Goal: Task Accomplishment & Management: Use online tool/utility

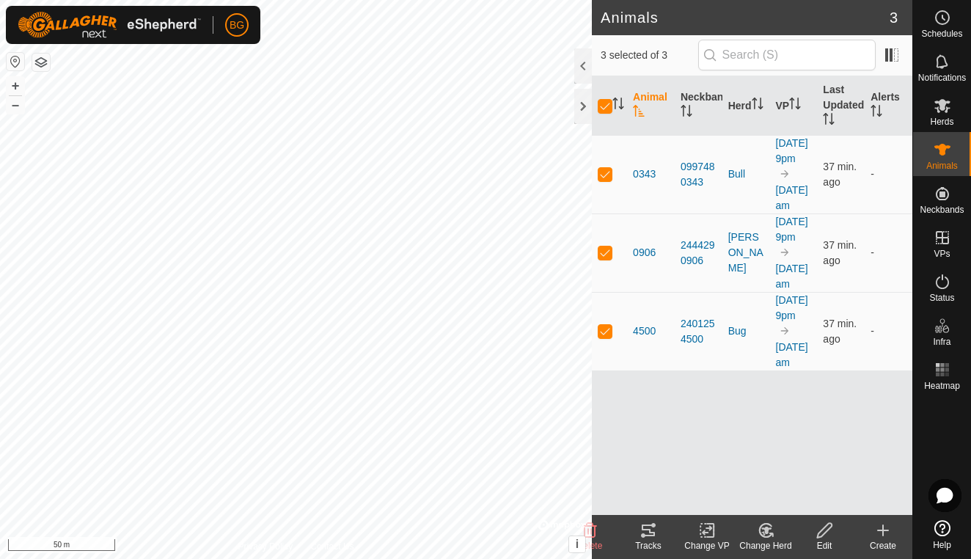
click at [708, 532] on icon at bounding box center [707, 531] width 10 height 10
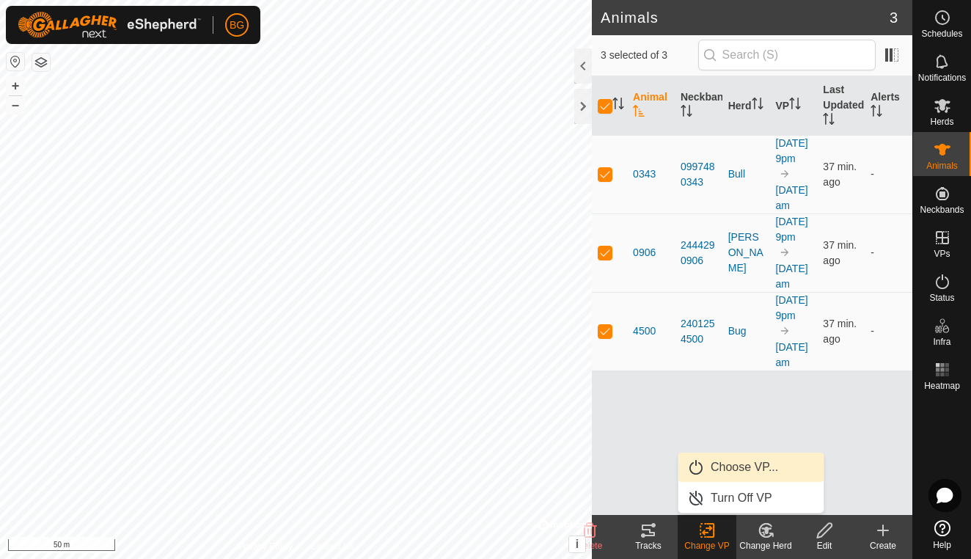
click at [744, 463] on link "Choose VP..." at bounding box center [750, 466] width 145 height 29
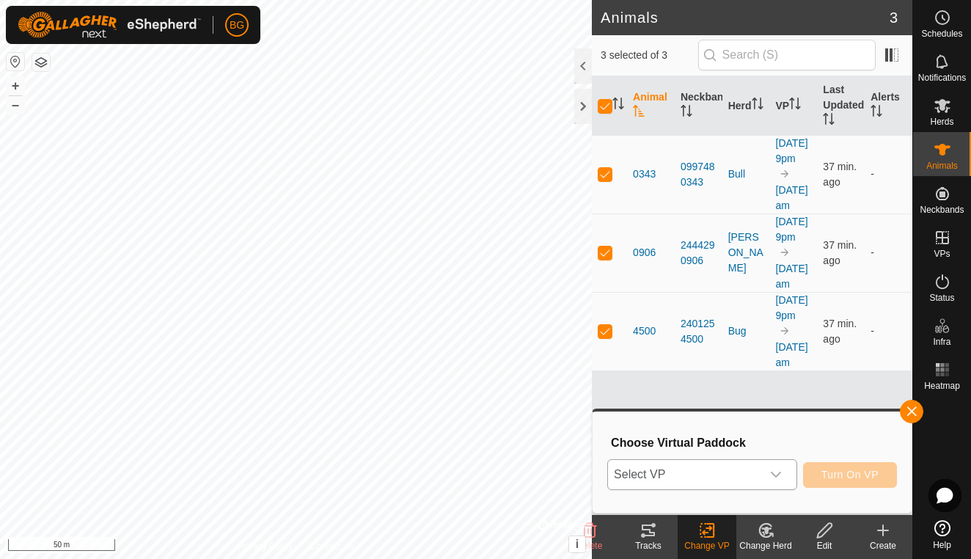
click at [777, 475] on icon "dropdown trigger" at bounding box center [776, 475] width 10 height 6
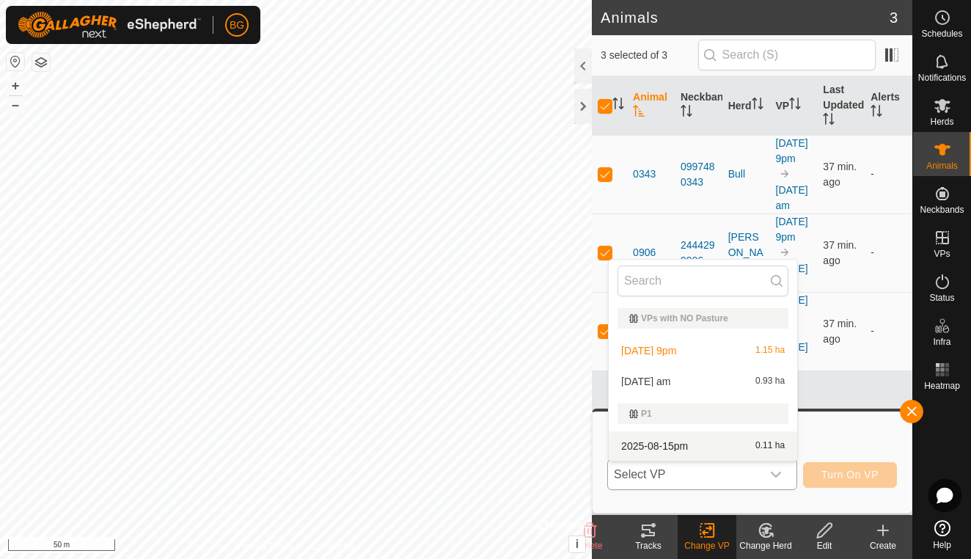
click at [672, 450] on li "2025-08-15pm 0.11 ha" at bounding box center [703, 445] width 188 height 29
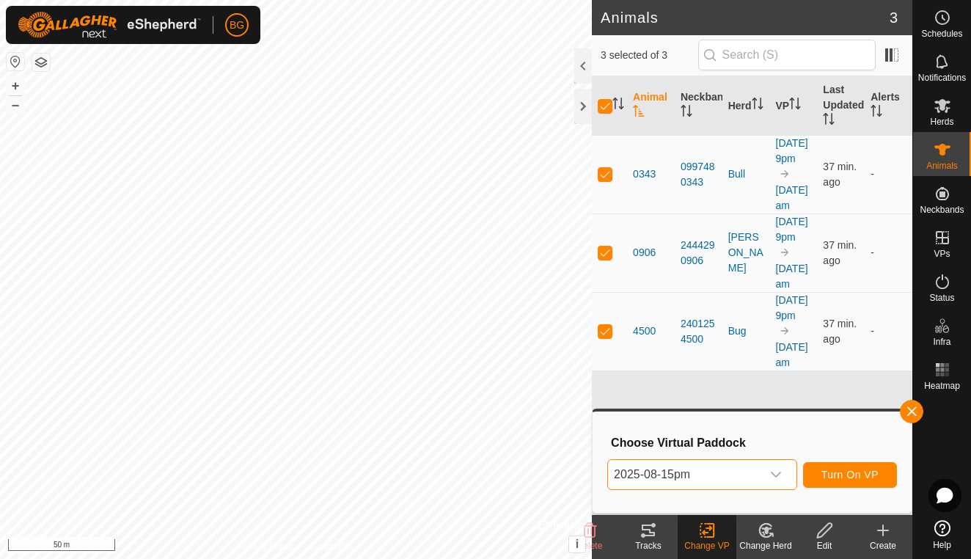
click at [835, 470] on span "Turn On VP" at bounding box center [849, 475] width 57 height 12
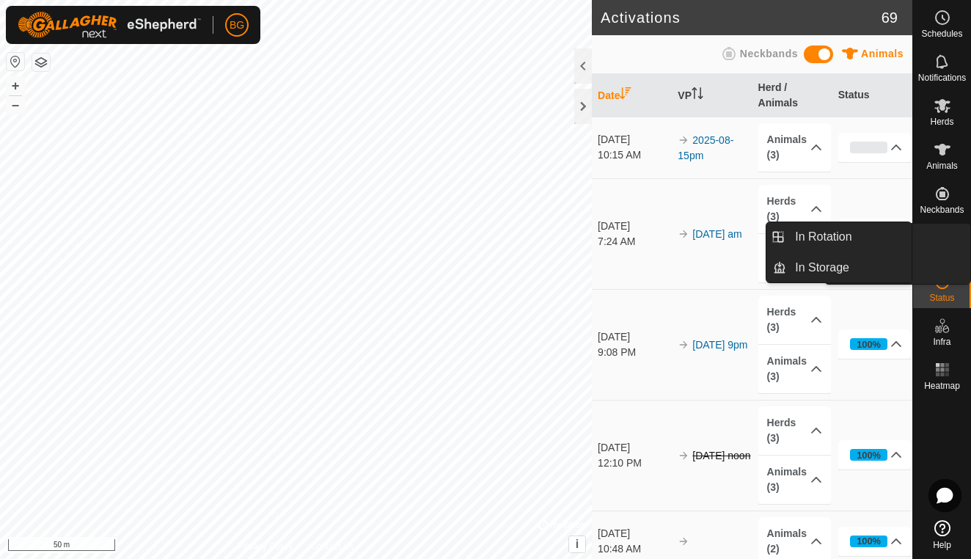
click at [939, 246] on icon at bounding box center [943, 238] width 18 height 18
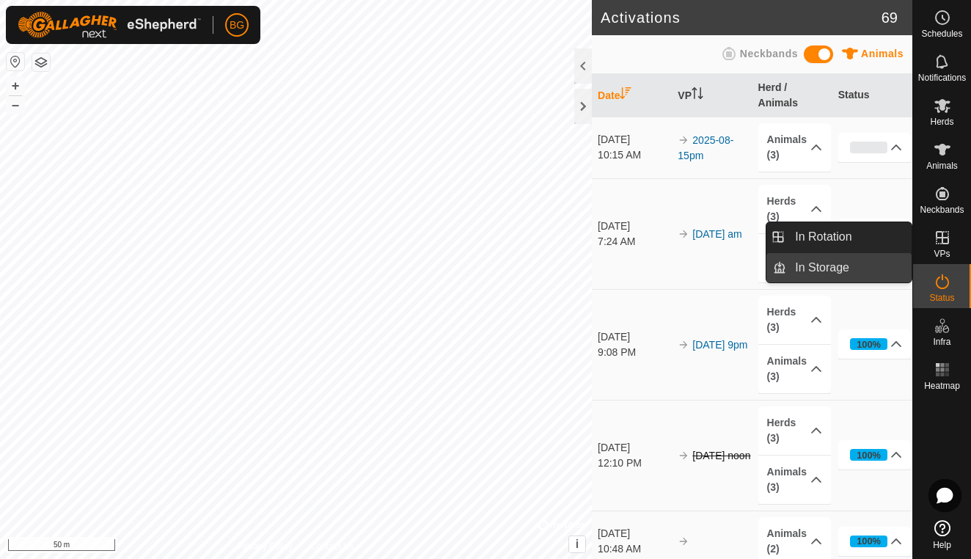
click at [865, 268] on link "In Storage" at bounding box center [848, 267] width 125 height 29
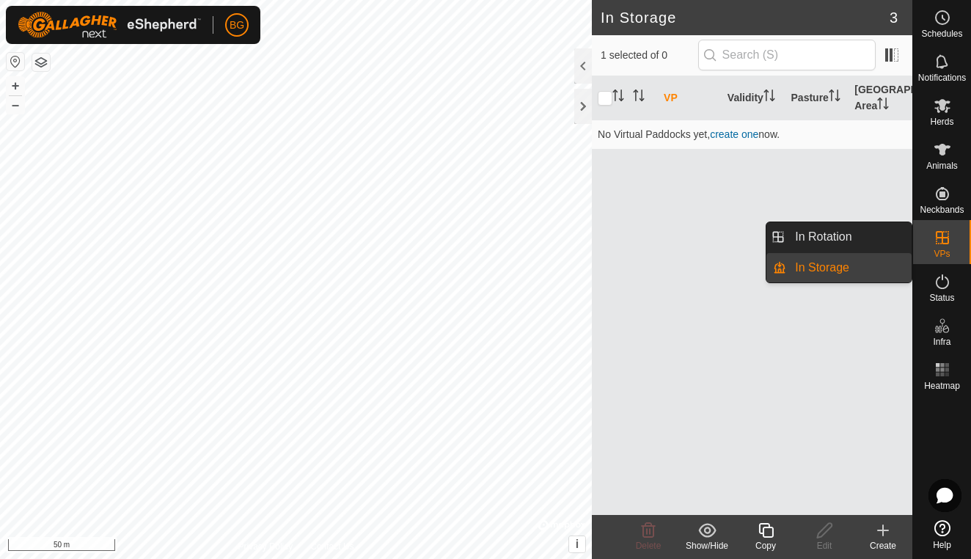
click at [938, 244] on icon at bounding box center [943, 238] width 18 height 18
click at [846, 235] on link "In Rotation" at bounding box center [848, 236] width 125 height 29
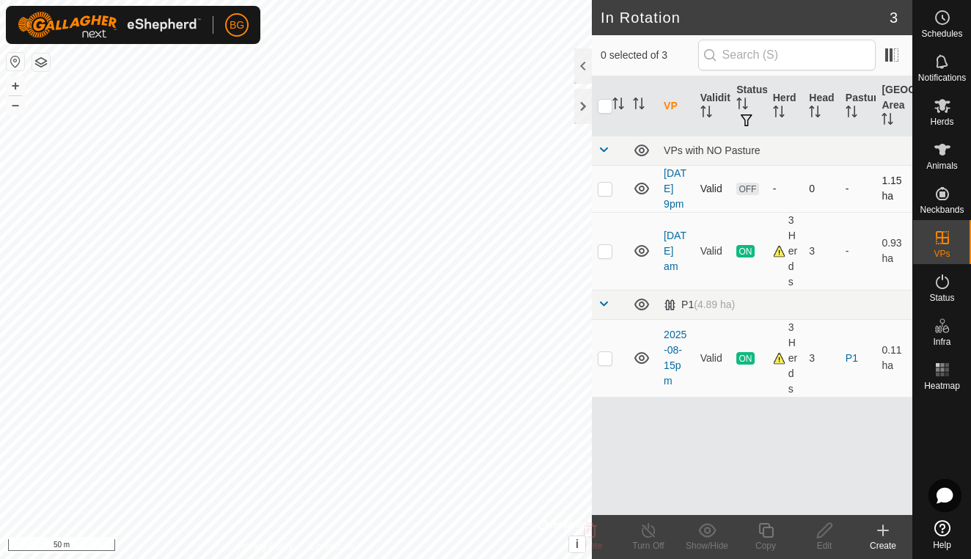
click at [604, 194] on p-checkbox at bounding box center [605, 189] width 15 height 12
click at [593, 528] on icon at bounding box center [590, 530] width 18 height 18
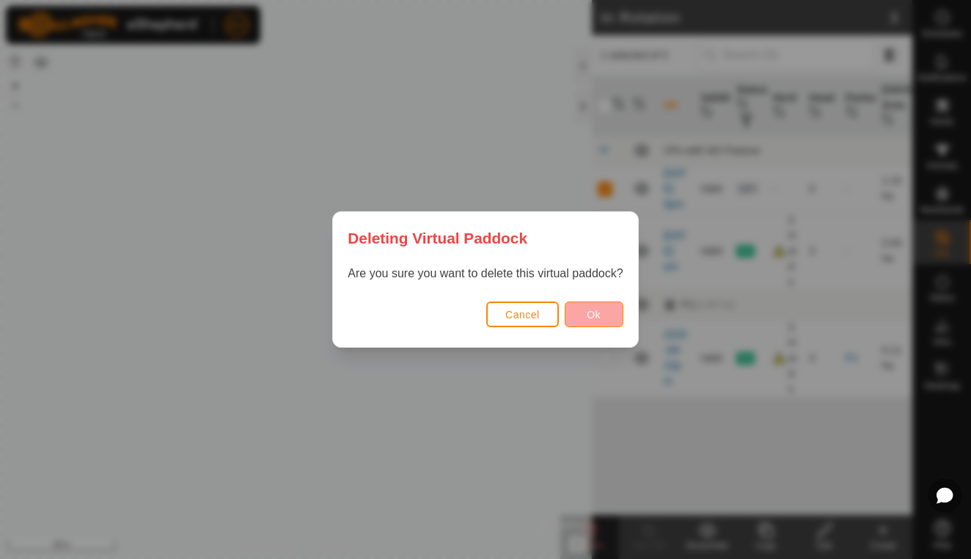
click at [590, 319] on span "Ok" at bounding box center [594, 315] width 14 height 12
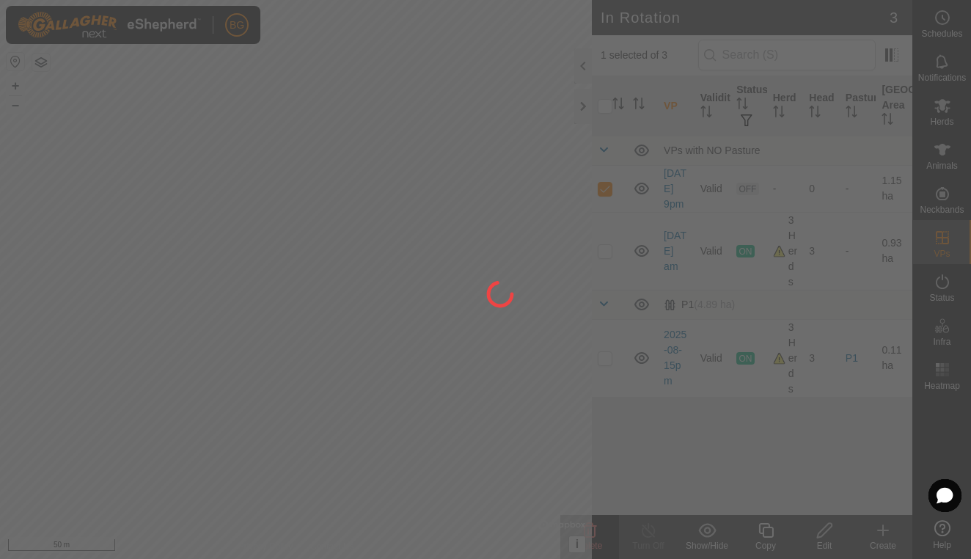
checkbox input "false"
